Goal: Check status: Check status

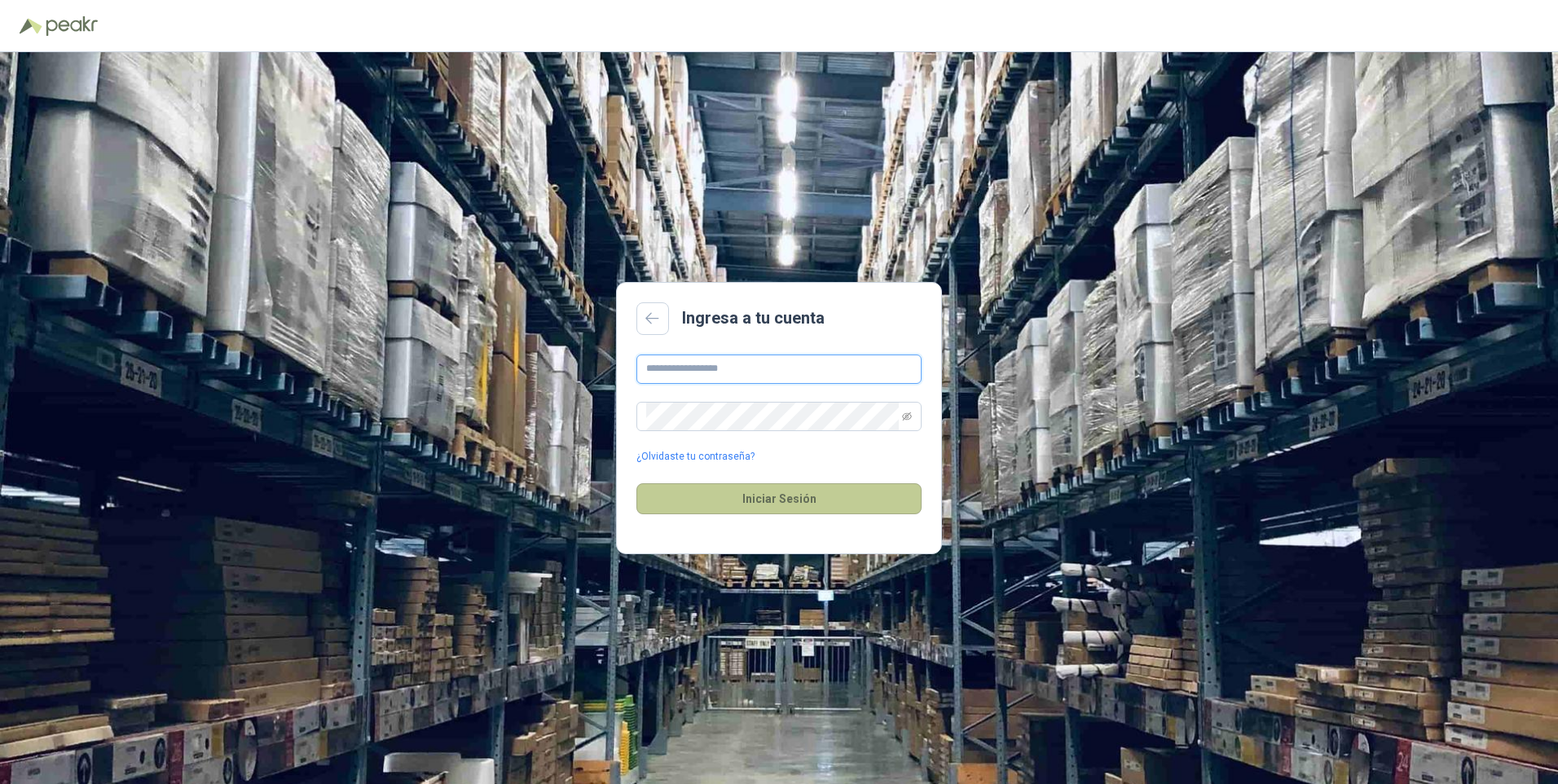
type input "**********"
click at [738, 502] on button "Iniciar Sesión" at bounding box center [779, 499] width 285 height 31
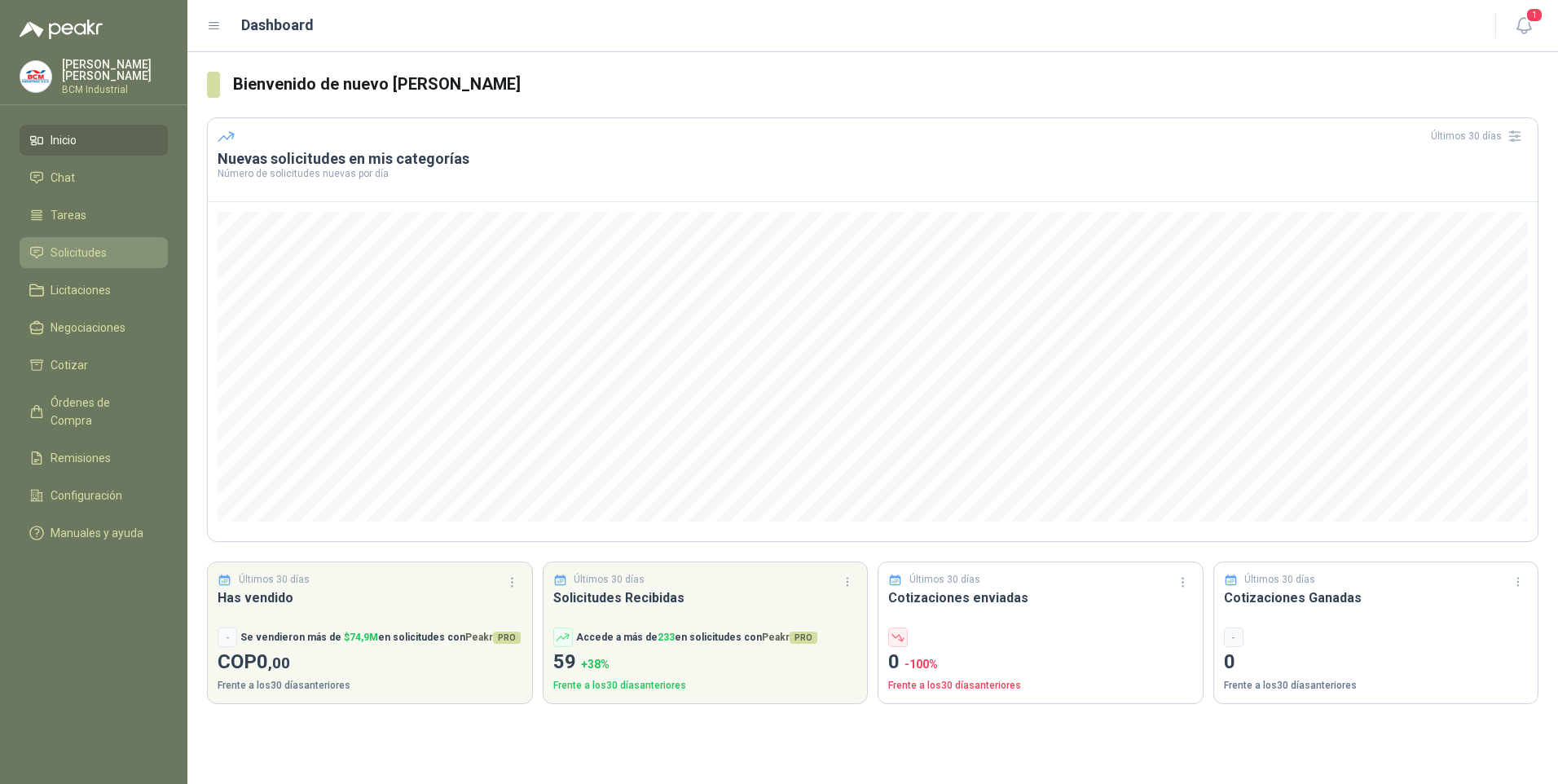
click at [92, 260] on link "Solicitudes" at bounding box center [93, 252] width 148 height 31
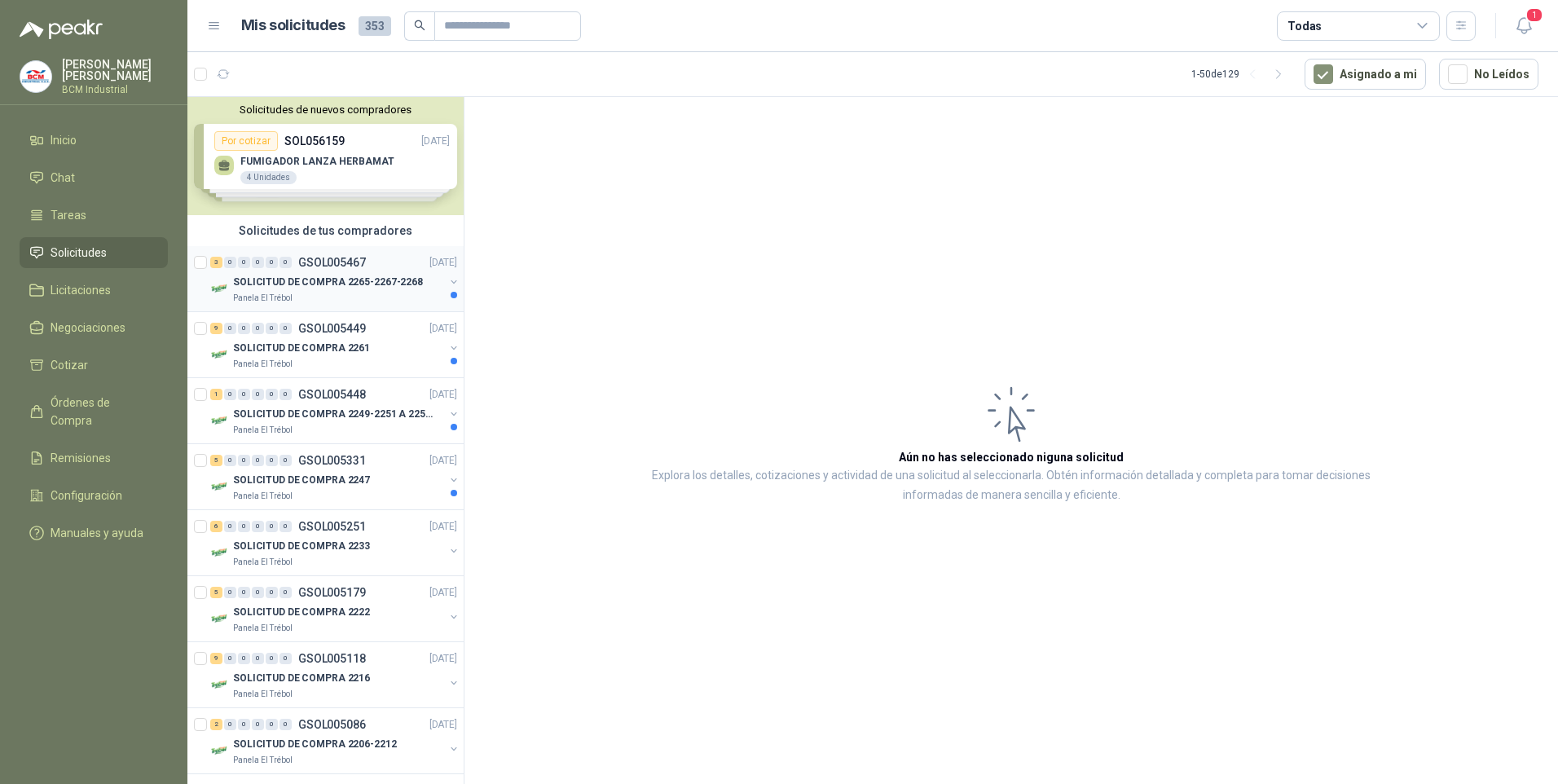
click at [324, 274] on p "SOLICITUD DE COMPRA 2265-2267-2268" at bounding box center [328, 281] width 190 height 16
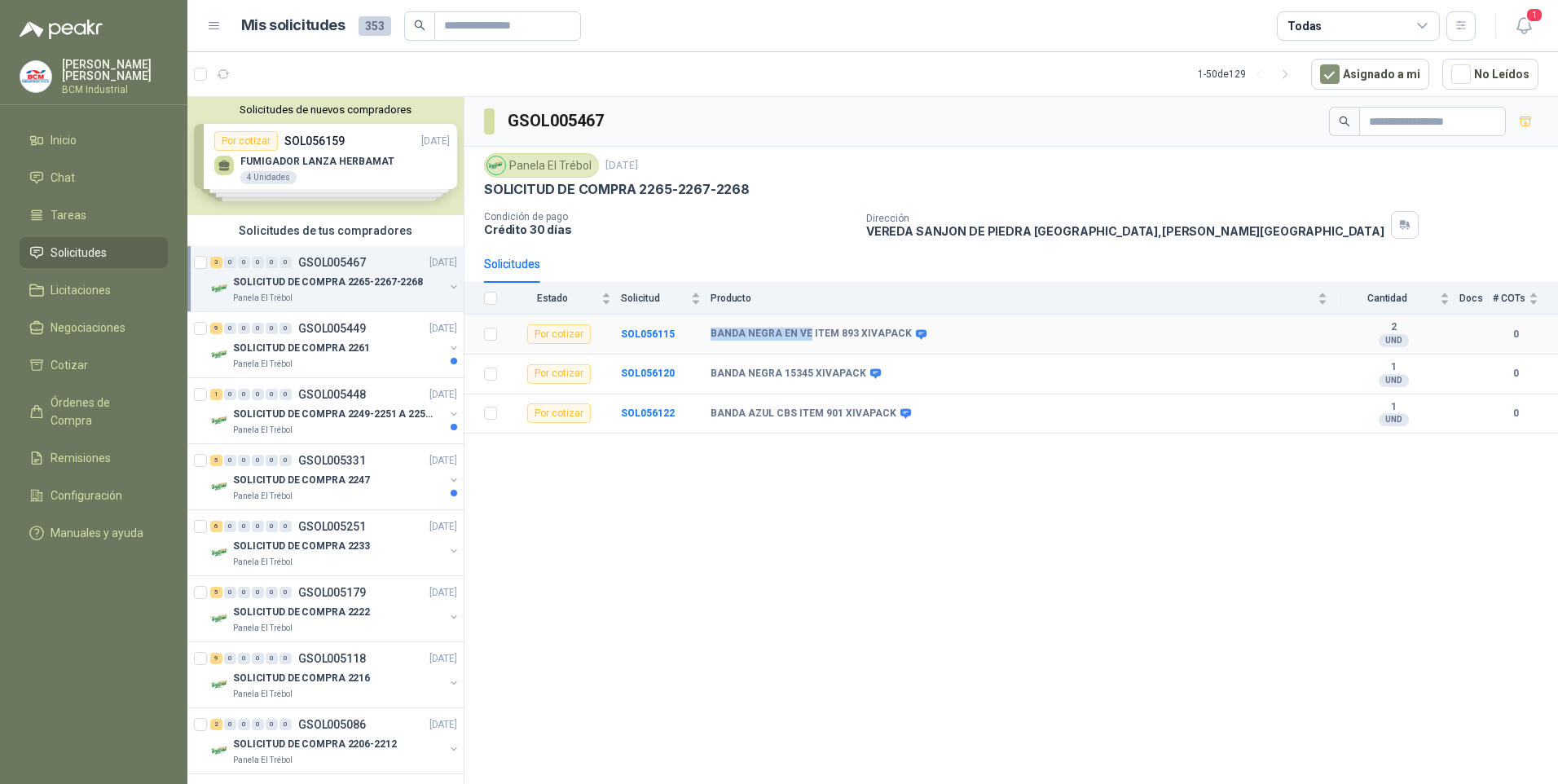
drag, startPoint x: 713, startPoint y: 331, endPoint x: 804, endPoint y: 334, distance: 91.0
click at [804, 334] on b "BANDA NEGRA EN VE ITEM 893 XIVAPACK" at bounding box center [811, 334] width 201 height 13
copy b "BANDA NEGRA EN VE"
